Goal: Navigation & Orientation: Find specific page/section

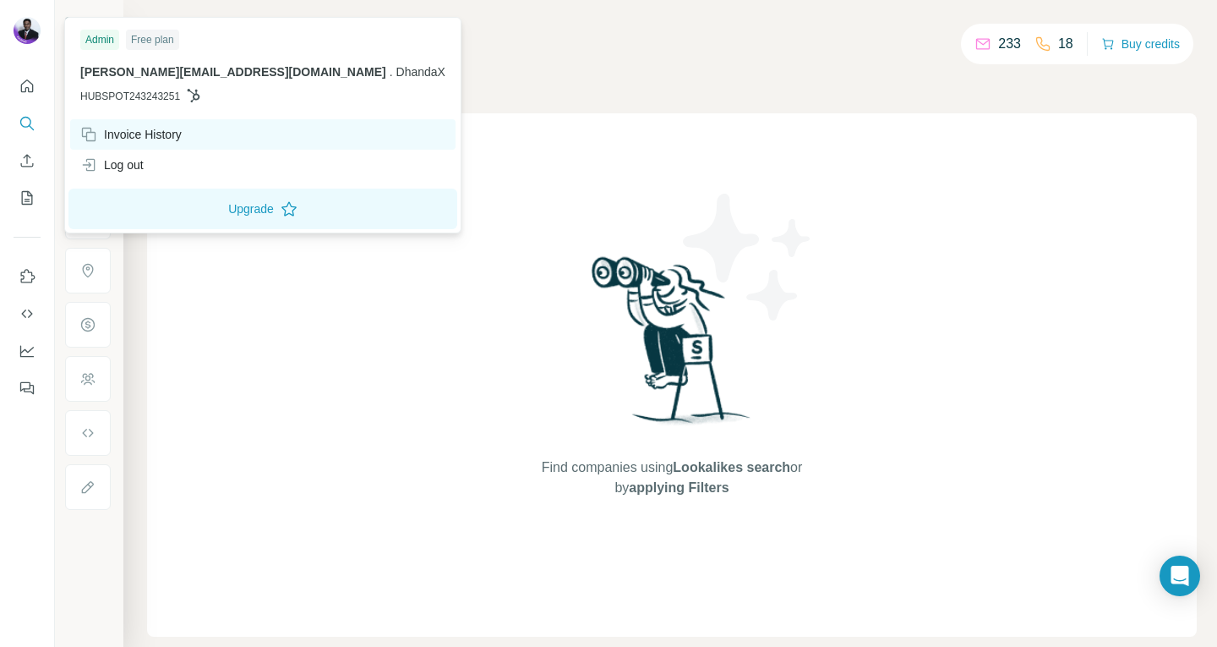
click at [151, 133] on div "Invoice History" at bounding box center [130, 134] width 101 height 17
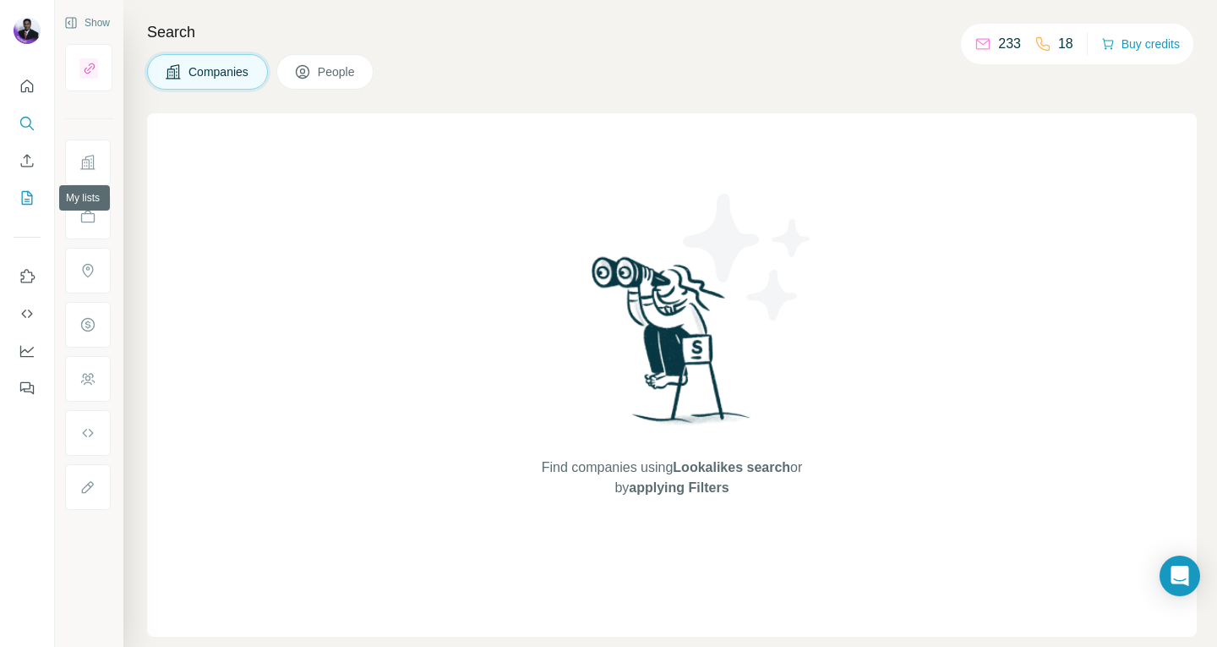
click at [23, 199] on icon "My lists" at bounding box center [27, 197] width 17 height 17
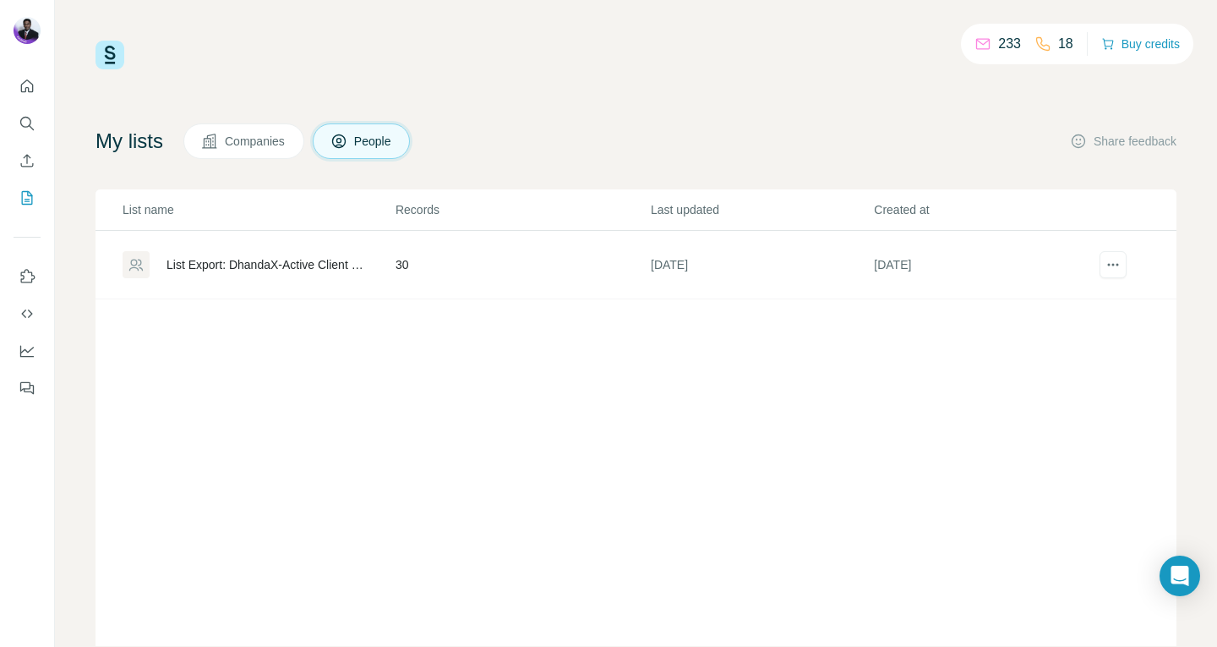
click at [391, 49] on div "233 18 Buy credits" at bounding box center [636, 55] width 1081 height 29
click at [25, 315] on icon "Use Surfe API" at bounding box center [27, 313] width 17 height 17
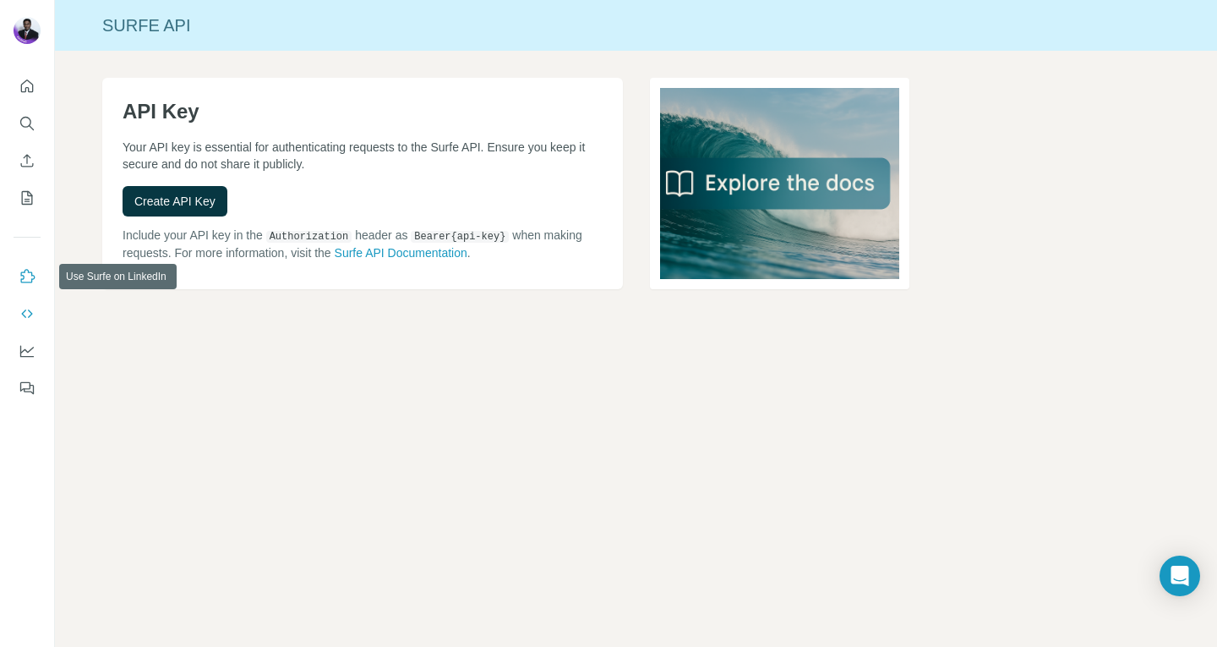
click at [33, 278] on icon "Use Surfe on LinkedIn" at bounding box center [28, 276] width 14 height 14
click at [23, 83] on icon "Quick start" at bounding box center [27, 85] width 13 height 13
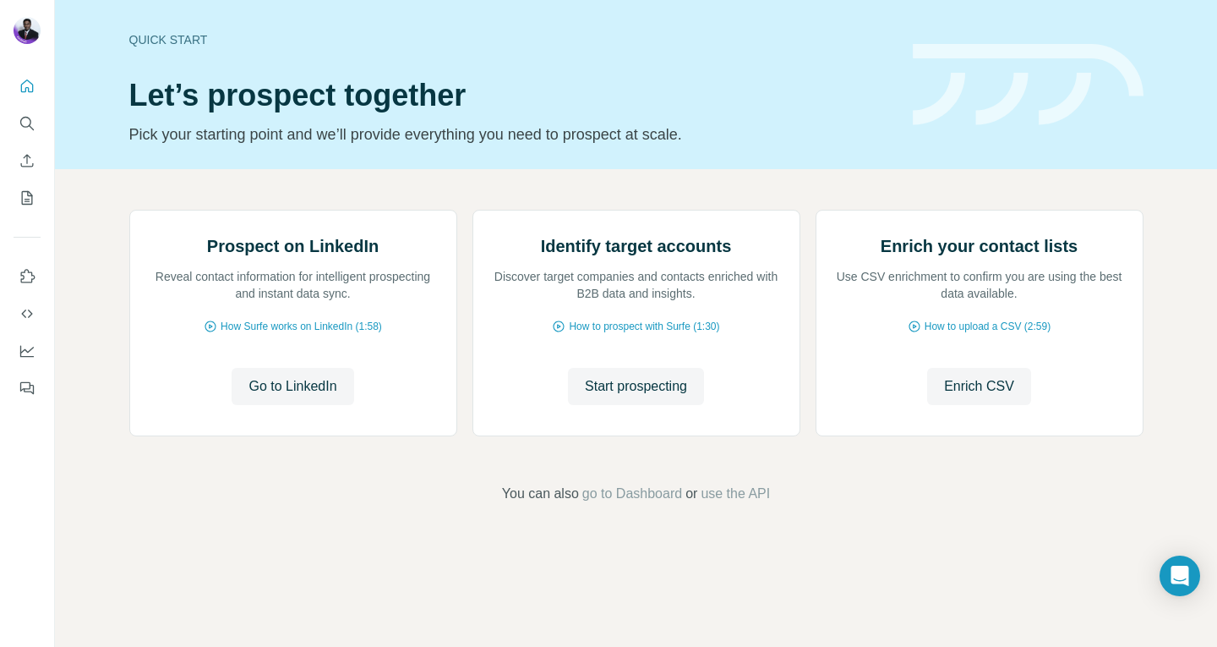
scroll to position [80, 0]
click at [735, 504] on span "use the API" at bounding box center [735, 494] width 69 height 20
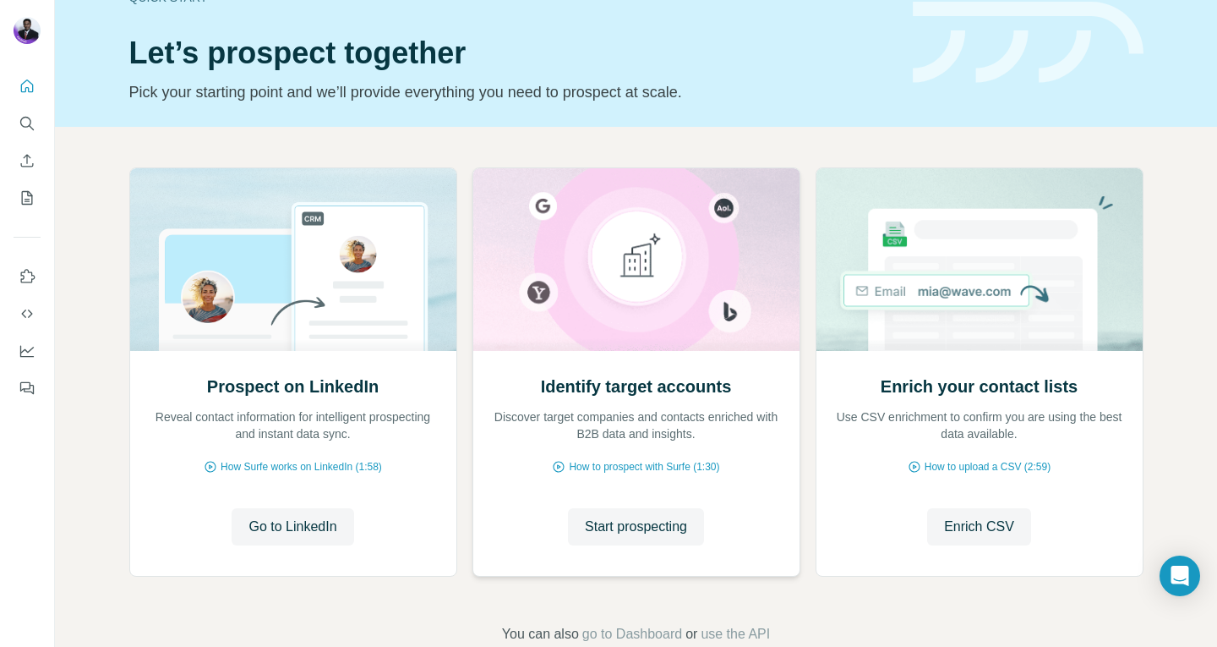
scroll to position [80, 0]
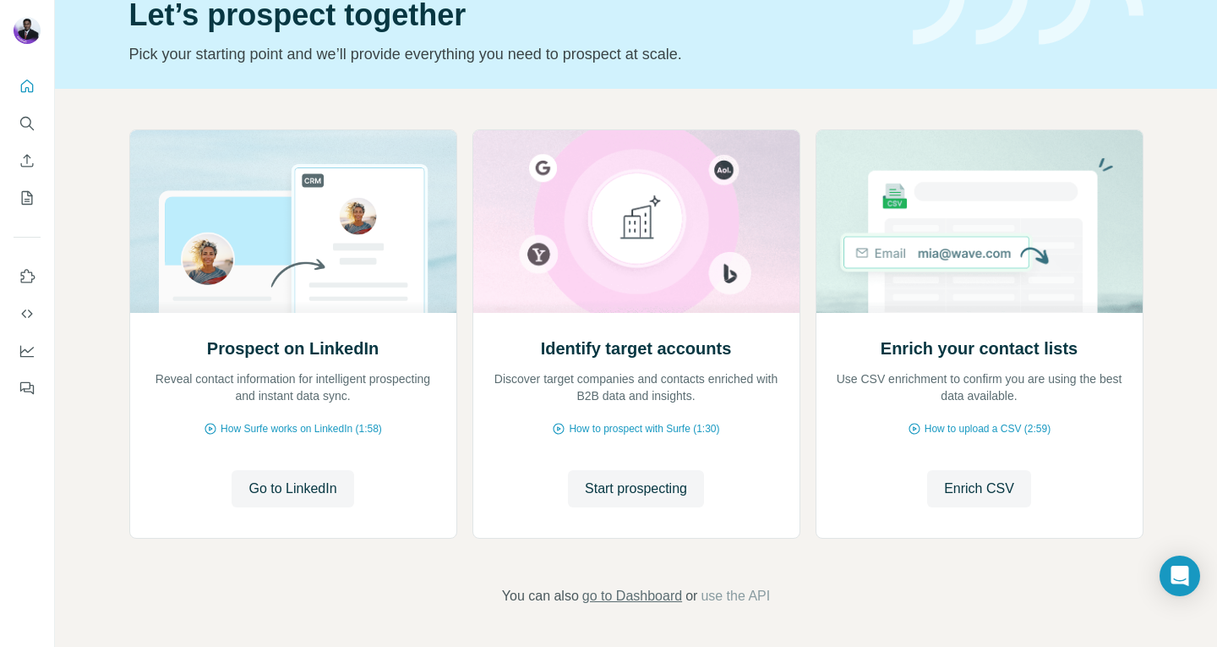
click at [605, 598] on span "go to Dashboard" at bounding box center [632, 596] width 100 height 20
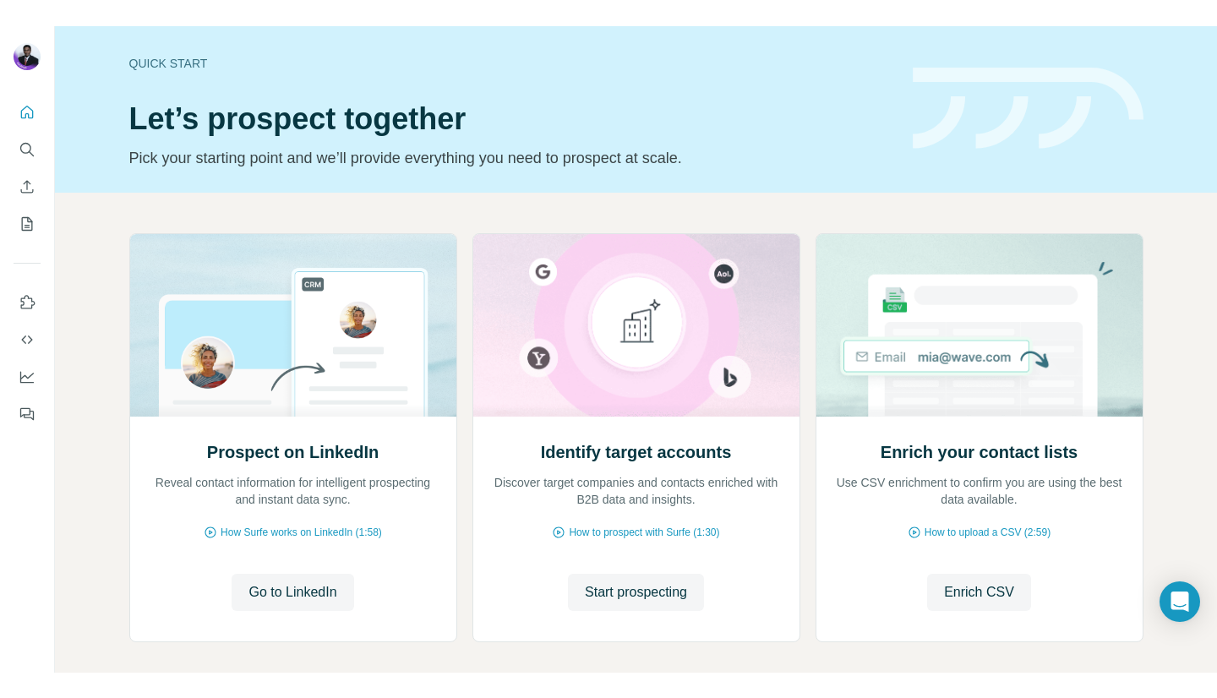
scroll to position [0, 0]
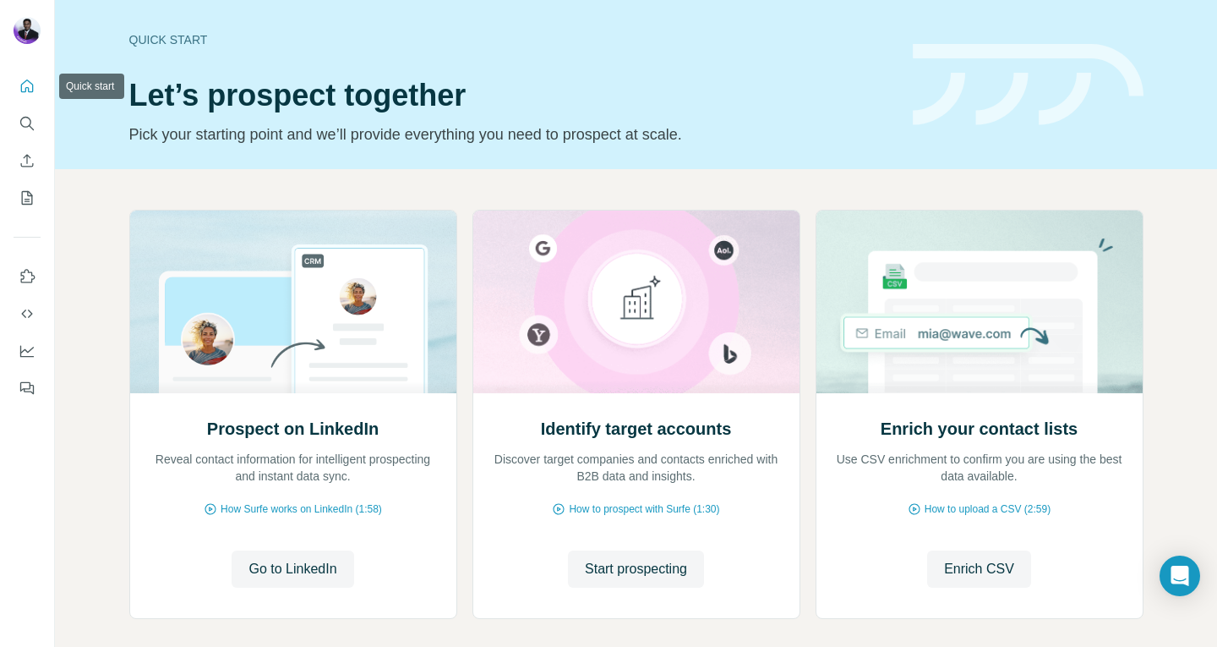
click at [22, 88] on icon "Quick start" at bounding box center [27, 86] width 17 height 17
click at [824, 42] on div "Quick start" at bounding box center [510, 39] width 763 height 17
